Goal: Information Seeking & Learning: Learn about a topic

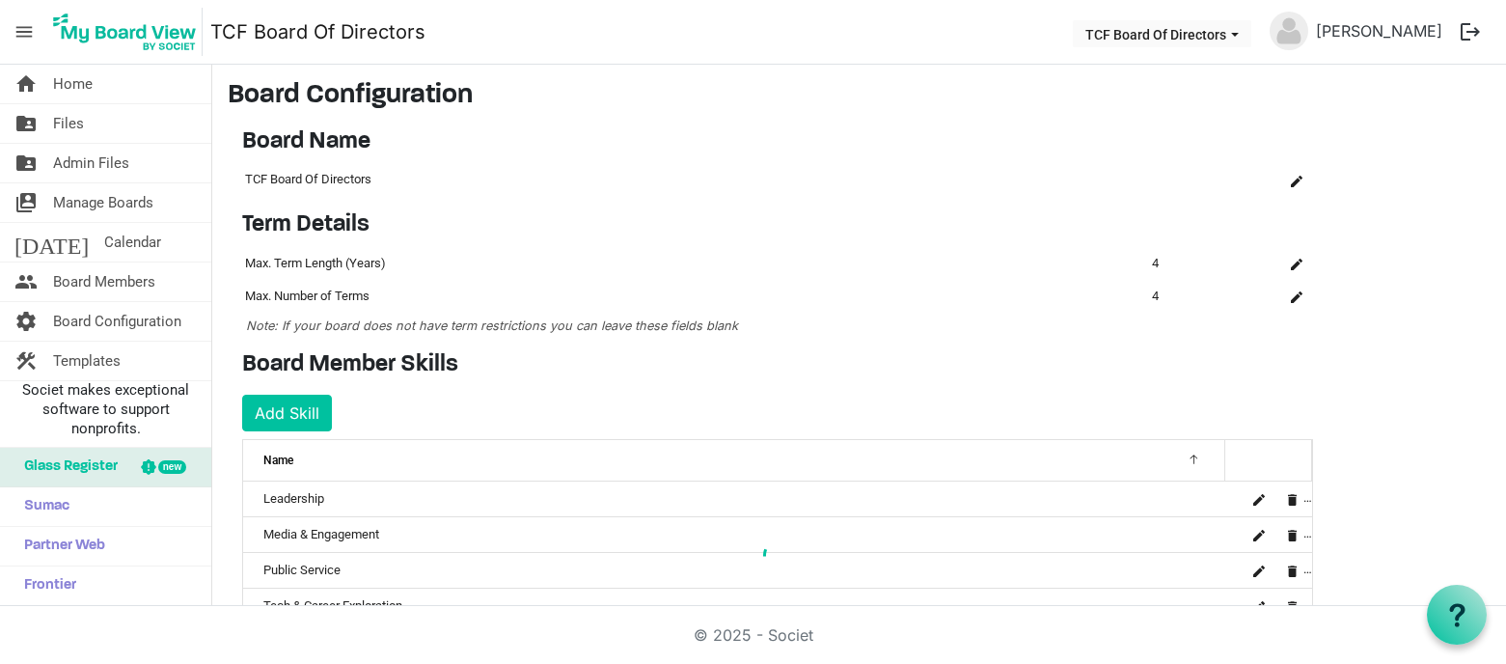
scroll to position [267, 0]
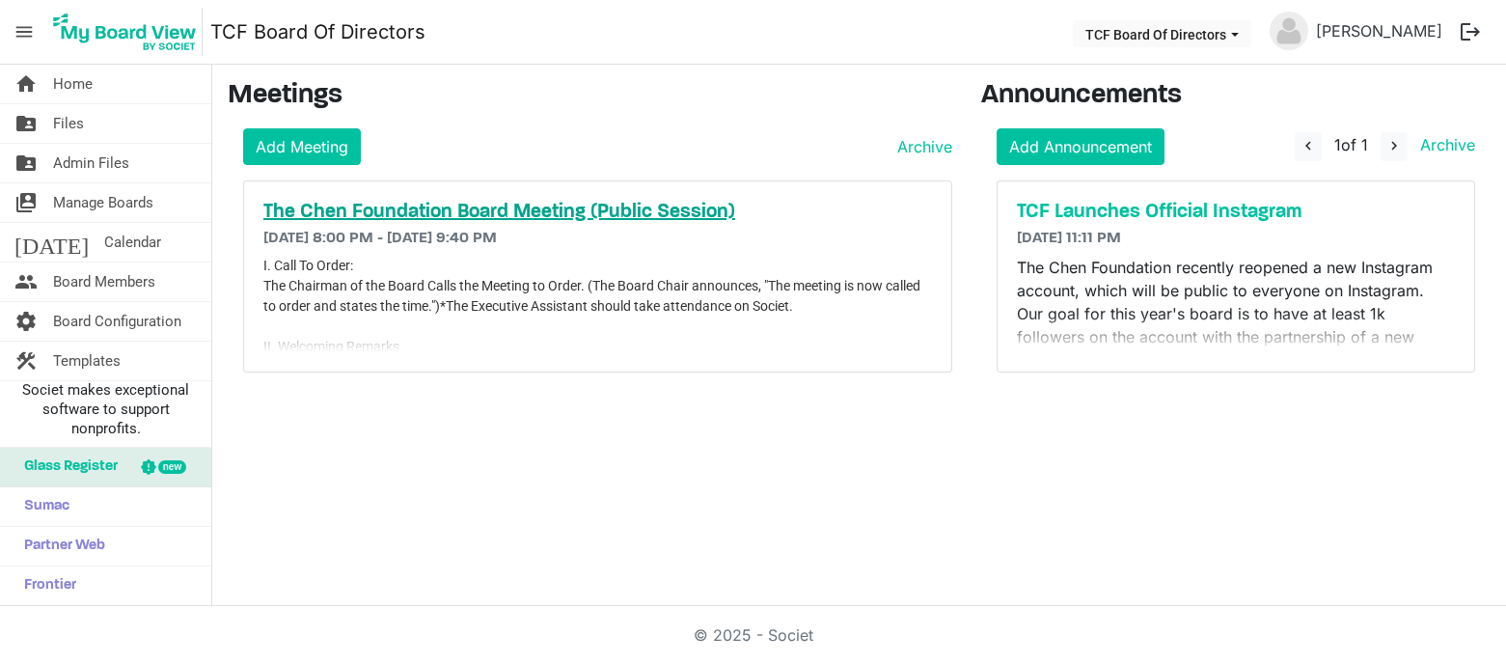
click at [604, 204] on h5 "The Chen Foundation Board Meeting (Public Session)" at bounding box center [597, 212] width 669 height 23
